Goal: Information Seeking & Learning: Check status

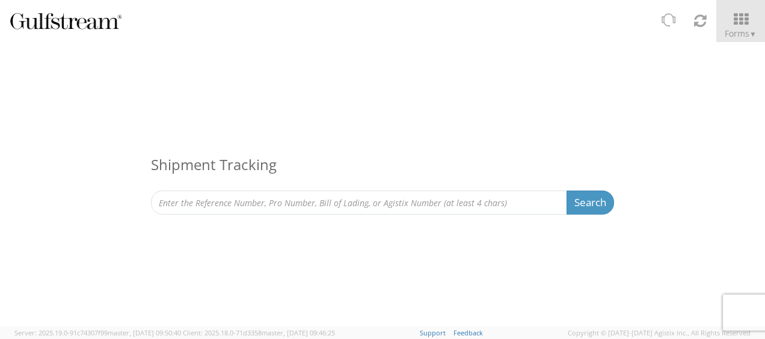
click at [304, 202] on input at bounding box center [359, 203] width 416 height 24
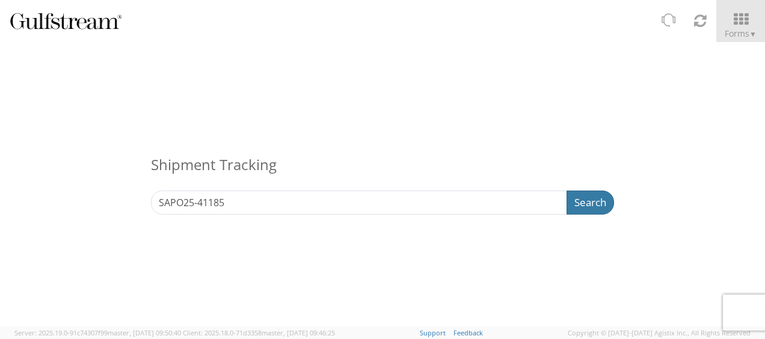
type input "SAPO25-41185"
click at [569, 203] on button "Search" at bounding box center [589, 203] width 47 height 24
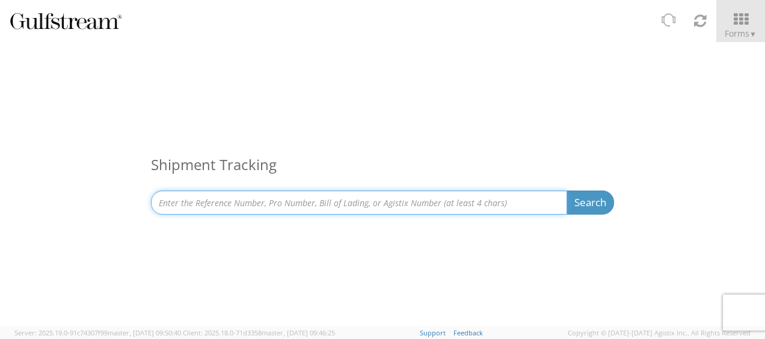
click at [462, 202] on input at bounding box center [359, 203] width 416 height 24
paste input "SAPO25-42127"
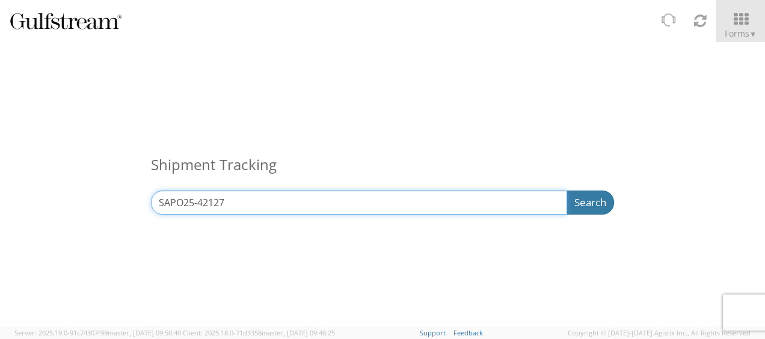
type input "SAPO25-42127"
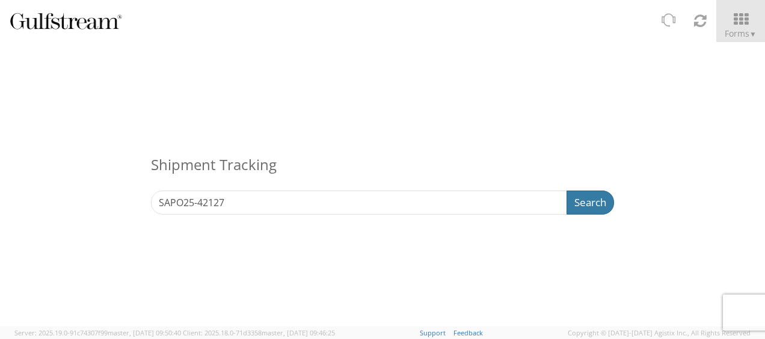
click at [571, 200] on button "Search" at bounding box center [589, 203] width 47 height 24
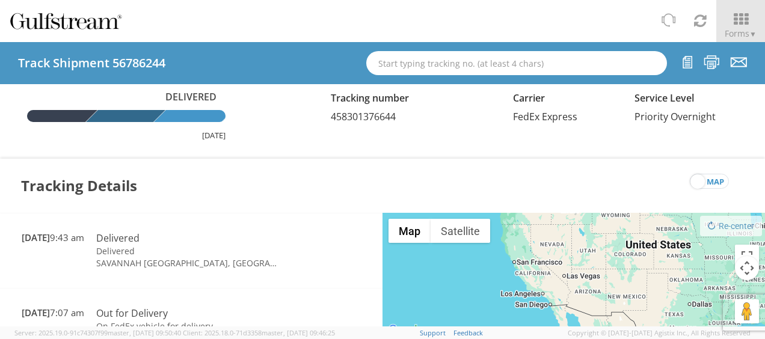
click at [356, 118] on span "458301376644" at bounding box center [363, 116] width 65 height 13
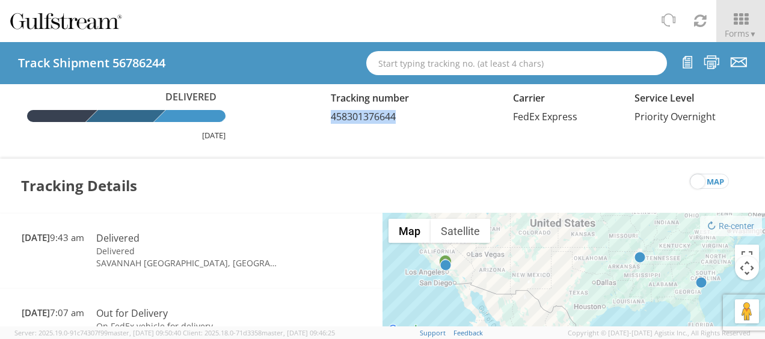
drag, startPoint x: 356, startPoint y: 118, endPoint x: 403, endPoint y: 127, distance: 47.8
click at [403, 127] on div "Delivered [DATE] Tracking number 458301376644 Carrier FedEx Express Service Lev…" at bounding box center [382, 115] width 747 height 51
click at [518, 73] on input "text" at bounding box center [516, 63] width 301 height 24
paste input "[URL][DOMAIN_NAME]"
type input "[URL][DOMAIN_NAME]"
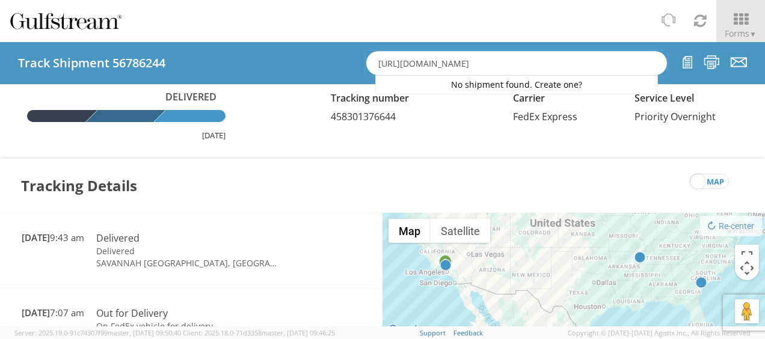
drag, startPoint x: 620, startPoint y: 61, endPoint x: 371, endPoint y: 68, distance: 249.6
click at [317, 72] on div "Track Shipment 56786244 [URL][DOMAIN_NAME] No shipment found. Create one?" at bounding box center [382, 63] width 765 height 42
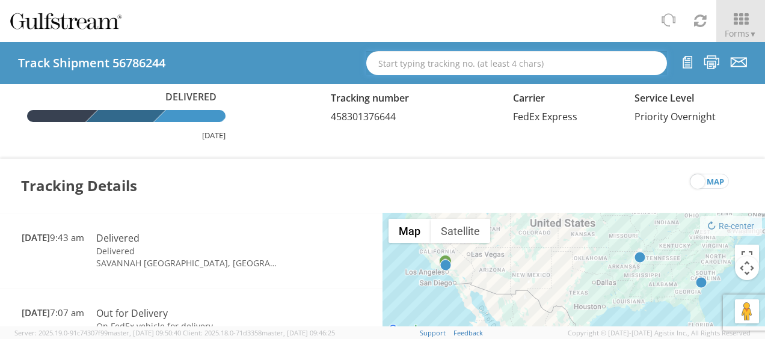
click at [503, 60] on input "text" at bounding box center [516, 63] width 301 height 24
paste input "SAPO25-42127"
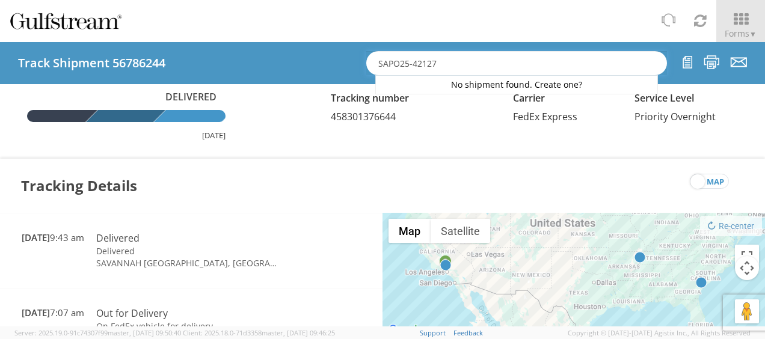
click at [498, 58] on input "SAPO25-42127" at bounding box center [516, 63] width 301 height 24
type input "SAPO25-42127"
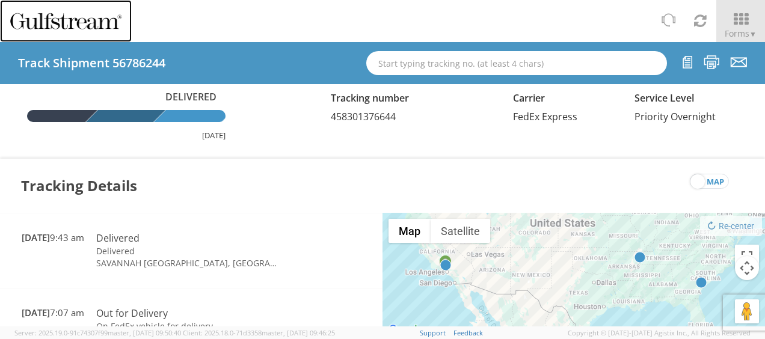
type input "SAPO25-42127"
click at [98, 29] on img at bounding box center [66, 21] width 114 height 20
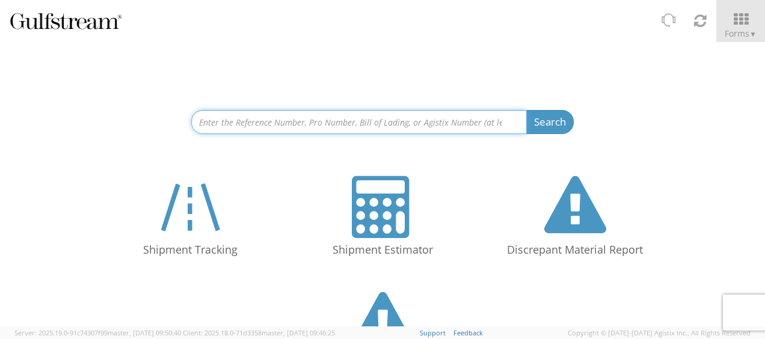
click at [302, 126] on input at bounding box center [358, 122] width 335 height 24
paste input "SAPO25-42127"
click at [518, 127] on input "SAPO25-42127" at bounding box center [358, 122] width 335 height 24
type input "SAPO25-42127"
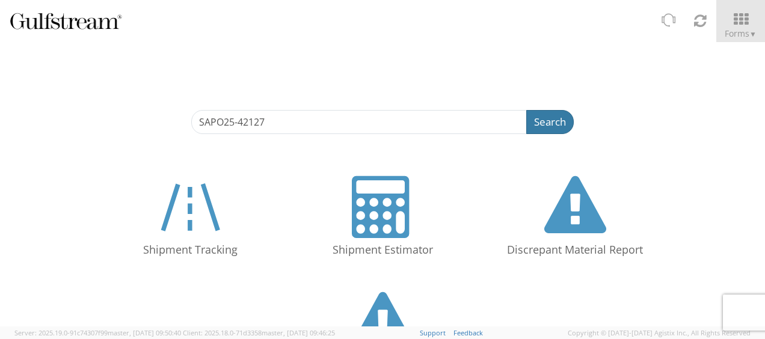
click at [528, 125] on button "Search" at bounding box center [549, 122] width 47 height 24
